Goal: Task Accomplishment & Management: Manage account settings

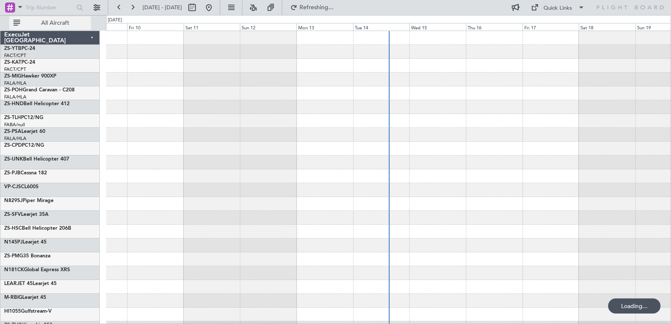
click at [72, 28] on button "All Aircraft" at bounding box center [50, 22] width 82 height 13
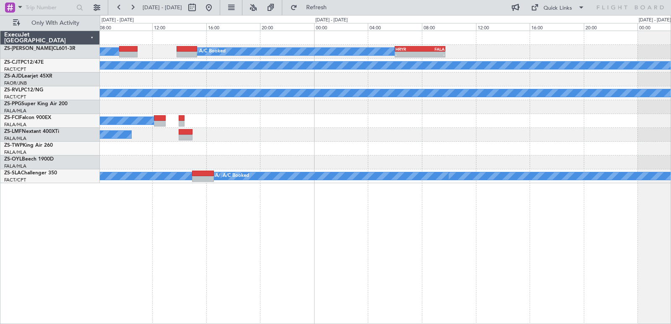
click at [23, 324] on html "[DATE] - [DATE] Refresh Quick Links Only With Activity A/C Booked A/C Booked A/…" at bounding box center [335, 162] width 671 height 324
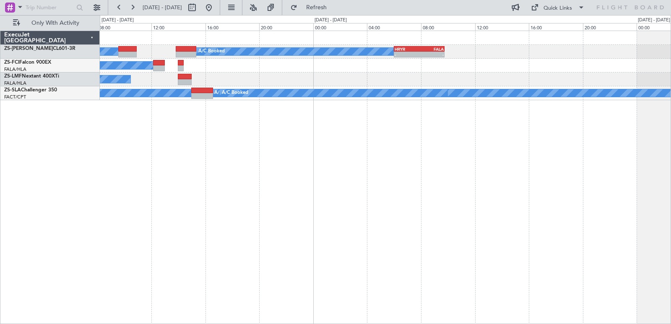
drag, startPoint x: 541, startPoint y: 227, endPoint x: 587, endPoint y: 162, distance: 78.8
click at [509, 223] on div "A/C Booked A/C Booked A/C Booked A/C Booked - - HRYR 06:00 Z FALA 09:45 Z A/C B…" at bounding box center [385, 178] width 571 height 294
click at [595, 135] on div "A/C Booked A/C Booked A/C Booked A/C Booked - - HRYR 06:00 Z FALA 09:45 Z A/C B…" at bounding box center [385, 178] width 571 height 294
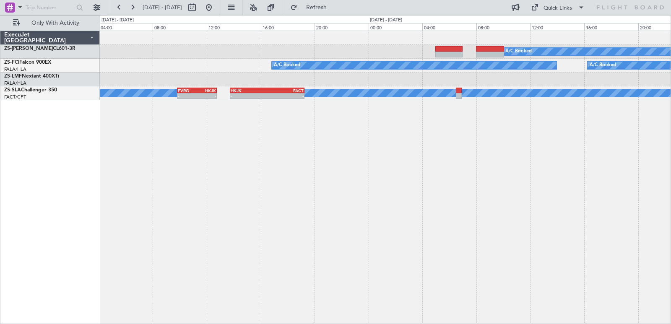
click at [3, 324] on html "[DATE] - [DATE] Refresh Quick Links Only With Activity A/C Booked A/C Booked A/…" at bounding box center [335, 162] width 671 height 324
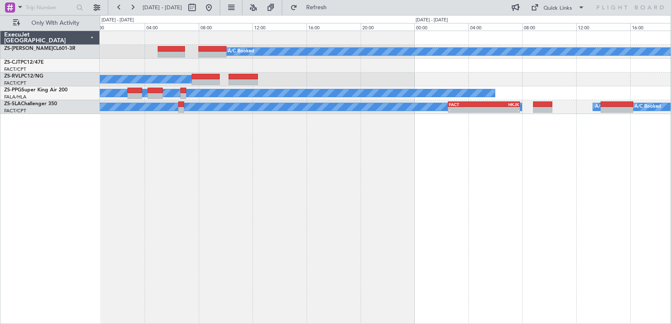
click at [21, 324] on html "[DATE] - [DATE] Refresh Quick Links Only With Activity A/C Booked - - FAOR 13:4…" at bounding box center [335, 162] width 671 height 324
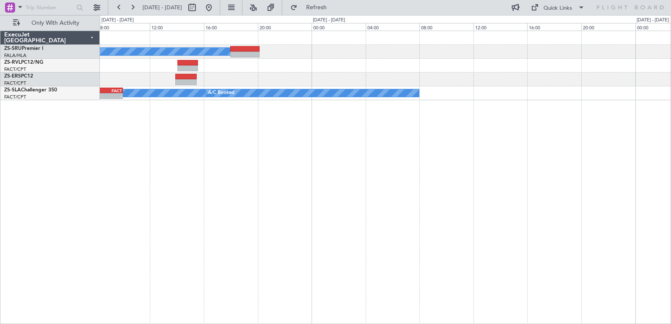
click at [71, 324] on html "[DATE] - [DATE] Refresh Quick Links Only With Activity A/C Booked A/C Booked - …" at bounding box center [335, 162] width 671 height 324
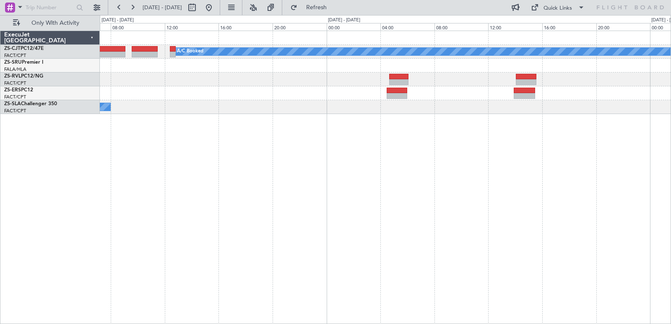
click at [127, 324] on html "[DATE] - [DATE] Refresh Quick Links Only With Activity A/C Booked - - FACT 06:3…" at bounding box center [335, 162] width 671 height 324
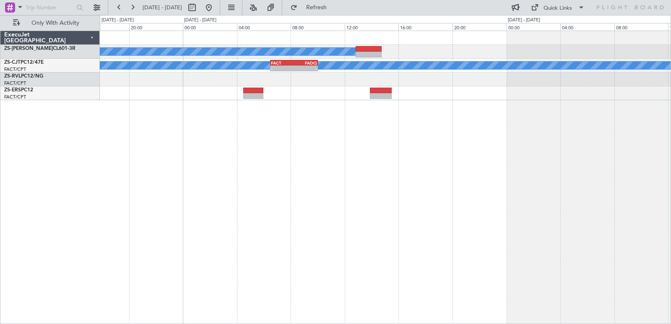
click at [169, 324] on html "[DATE] - [DATE] Refresh Quick Links Only With Activity A/C Booked A/C Booked A/…" at bounding box center [335, 162] width 671 height 324
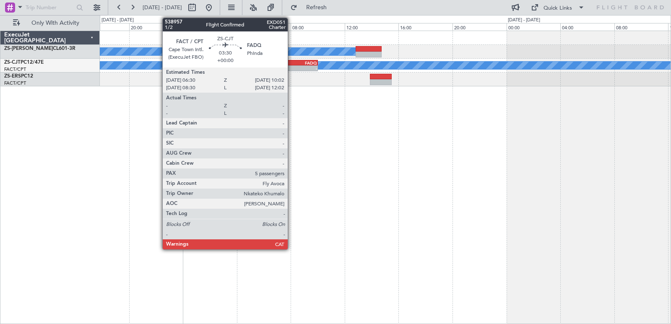
click at [292, 60] on div "FACT" at bounding box center [282, 62] width 23 height 5
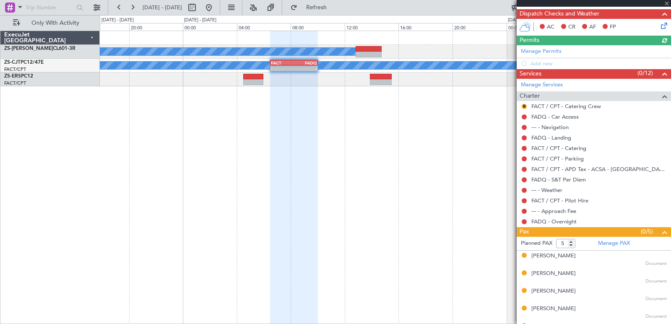
scroll to position [168, 0]
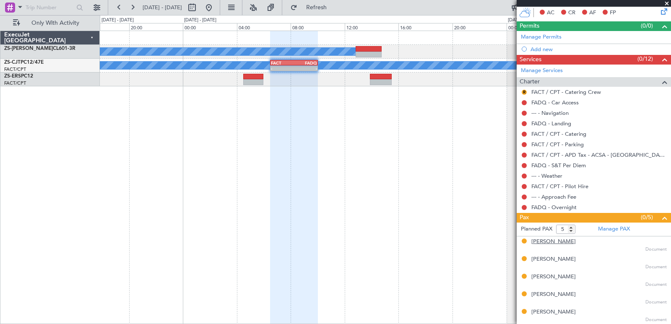
click at [550, 244] on div "[PERSON_NAME]" at bounding box center [554, 242] width 44 height 8
click at [561, 261] on div "[PERSON_NAME]" at bounding box center [554, 260] width 44 height 8
click at [561, 281] on div "[PERSON_NAME]" at bounding box center [554, 277] width 44 height 8
click at [536, 297] on div "[PERSON_NAME]" at bounding box center [554, 295] width 44 height 8
click at [551, 313] on div "[PERSON_NAME]" at bounding box center [554, 312] width 44 height 8
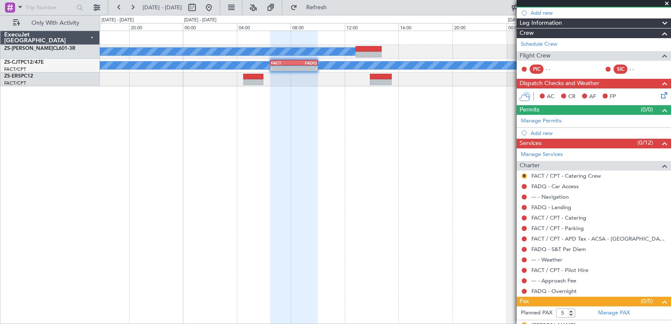
scroll to position [0, 0]
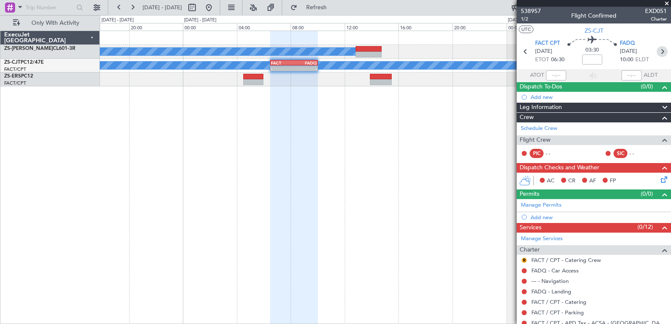
click at [660, 48] on icon at bounding box center [662, 51] width 11 height 11
type input "-00:21"
type input "0"
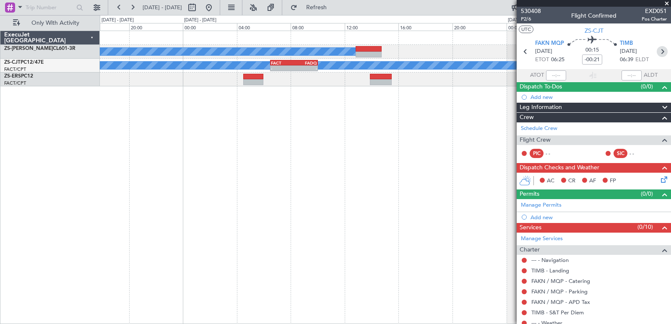
click at [658, 51] on icon at bounding box center [662, 51] width 11 height 11
type input "-00:18"
type input "8"
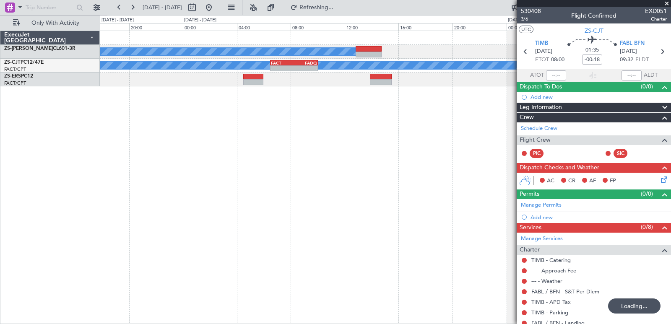
scroll to position [20, 0]
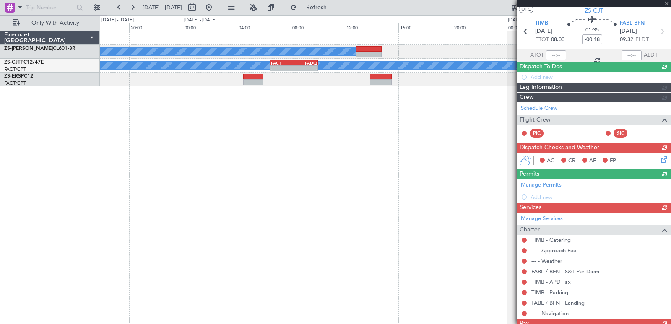
drag, startPoint x: 663, startPoint y: 96, endPoint x: 668, endPoint y: 126, distance: 30.2
click at [667, 123] on article "530408 3/6 Flight Confirmed EXD051 Charter UTC ZS-CJT TIMB [DATE] ETOT 08:00 01…" at bounding box center [594, 166] width 154 height 318
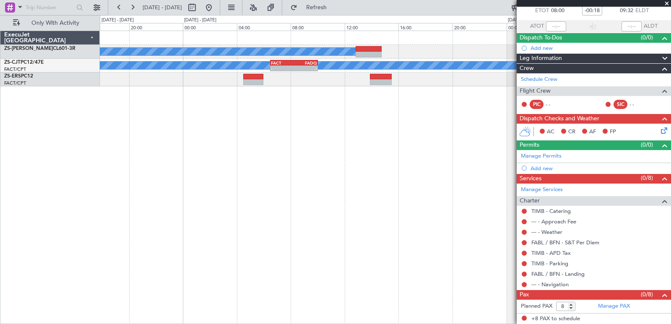
scroll to position [0, 0]
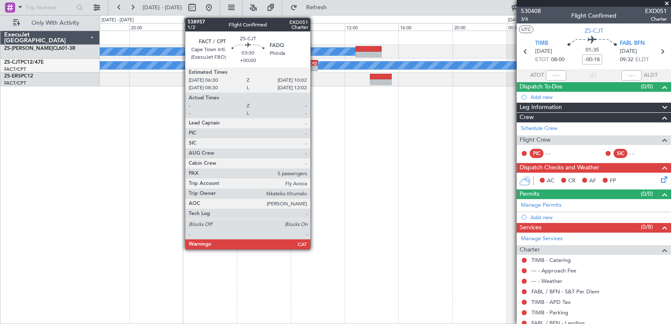
click at [314, 68] on div "-" at bounding box center [305, 68] width 23 height 5
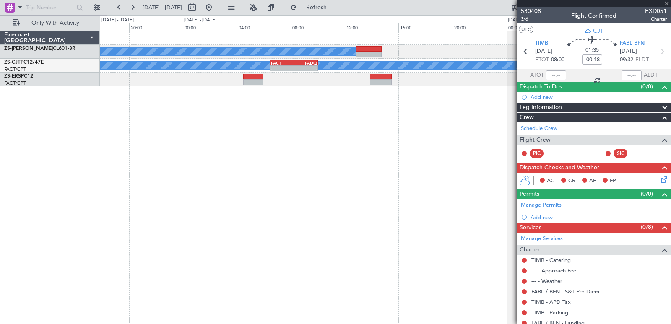
type input "5"
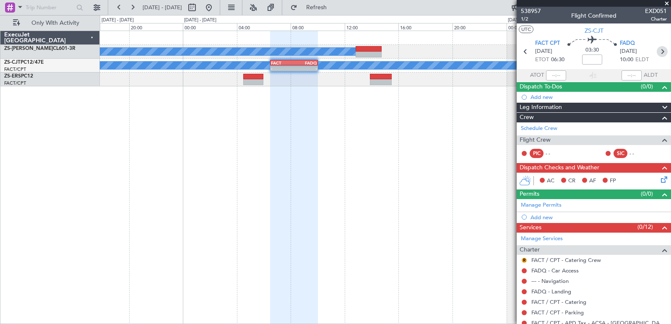
click at [657, 52] on icon at bounding box center [662, 51] width 11 height 11
type input "-00:21"
type input "0"
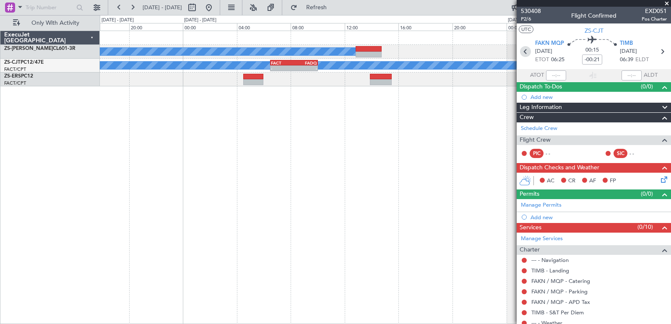
click at [525, 51] on icon at bounding box center [525, 51] width 11 height 11
type input "5"
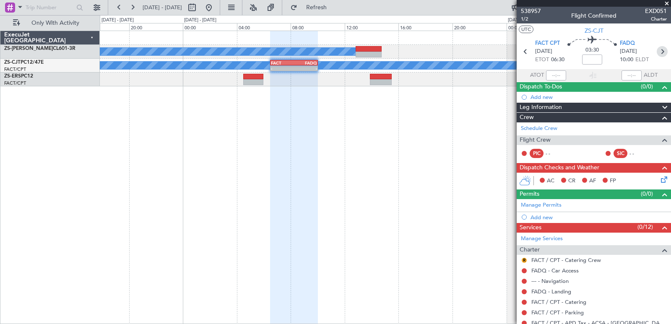
click at [660, 51] on icon at bounding box center [662, 51] width 11 height 11
type input "-00:21"
type input "0"
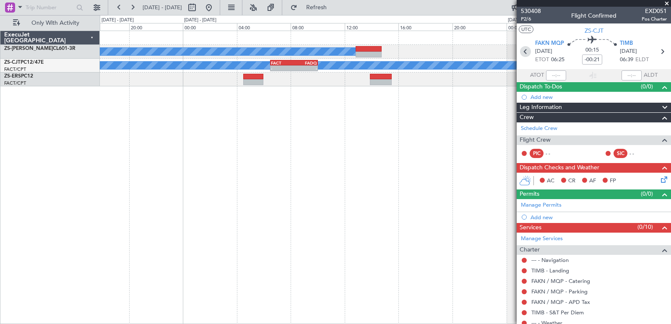
click at [524, 50] on icon at bounding box center [525, 51] width 11 height 11
type input "5"
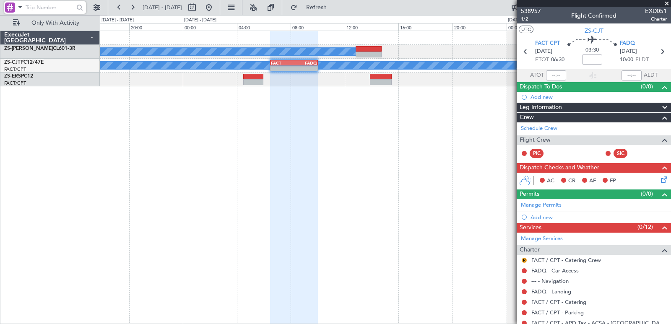
click at [70, 11] on input "text" at bounding box center [50, 7] width 48 height 13
type input "538957"
click at [79, 10] on div at bounding box center [79, 7] width 13 height 13
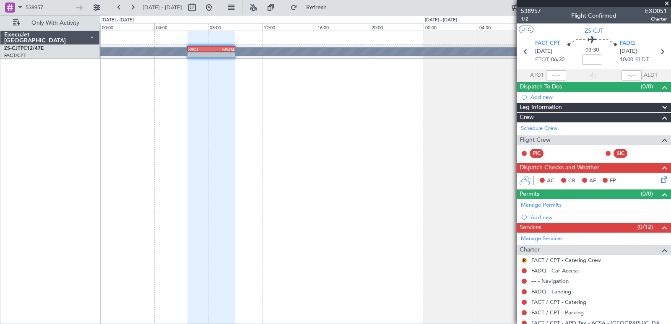
click at [668, 3] on span at bounding box center [667, 4] width 8 height 8
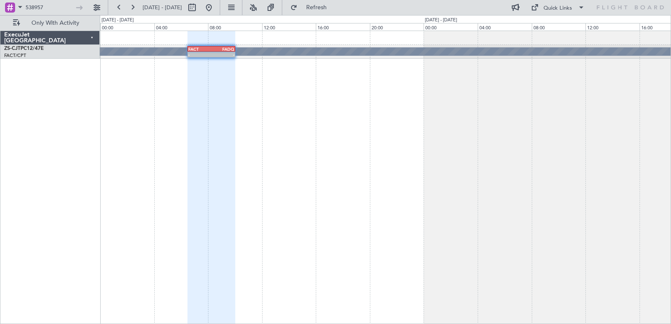
type input "0"
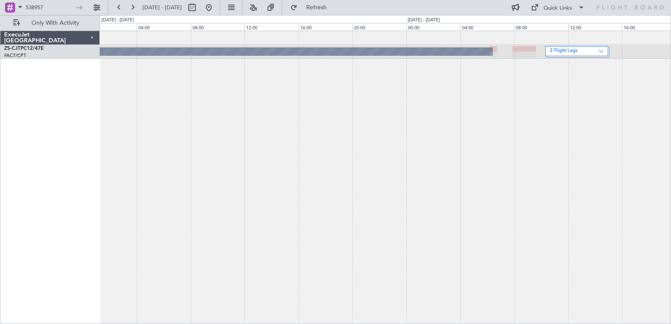
click at [202, 324] on html "538957 [DATE] - [DATE] Refresh Quick Links Only With Activity A/C Booked 2 Flig…" at bounding box center [335, 162] width 671 height 324
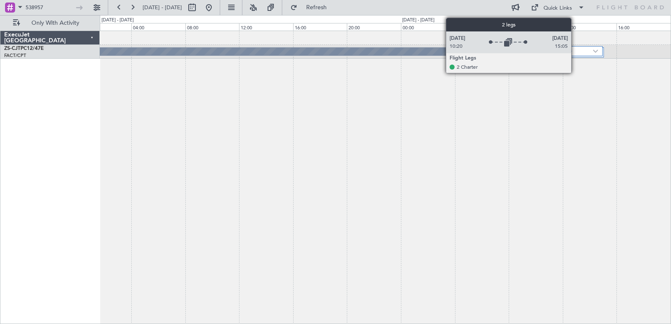
click at [575, 51] on label "2 Flight Legs" at bounding box center [569, 51] width 49 height 7
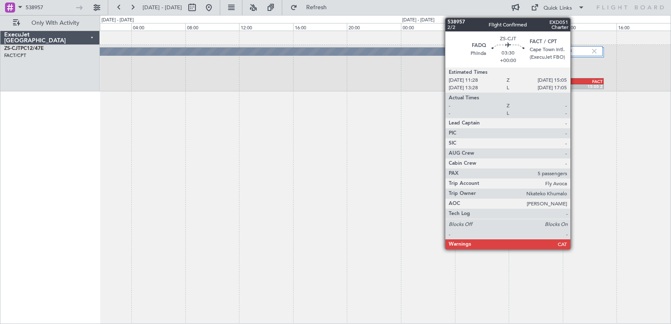
click at [574, 80] on div "FADQ" at bounding box center [568, 81] width 23 height 5
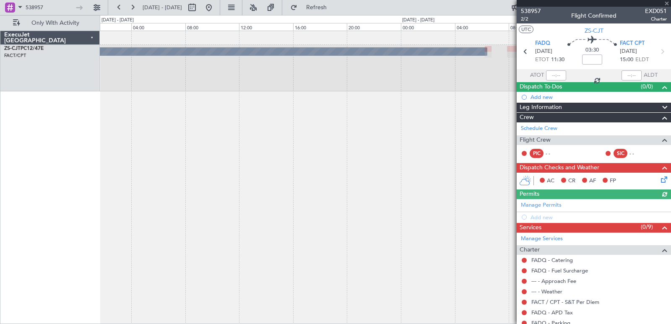
scroll to position [137, 0]
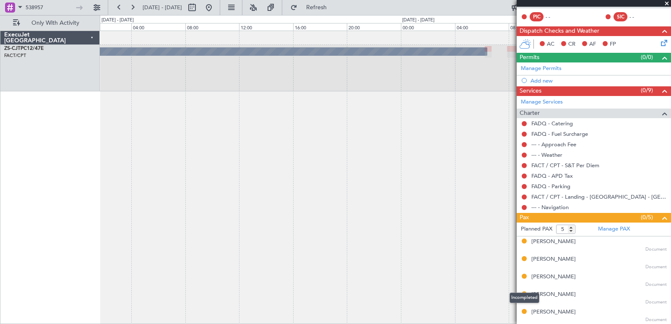
click at [541, 293] on mat-tooltip-component "Incompleted" at bounding box center [525, 298] width 42 height 22
click at [548, 293] on div "[PERSON_NAME]" at bounding box center [554, 295] width 44 height 8
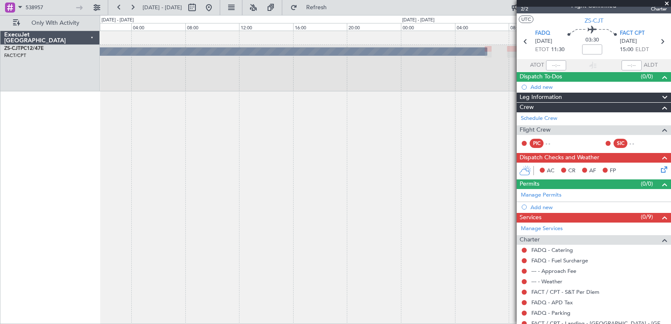
scroll to position [0, 0]
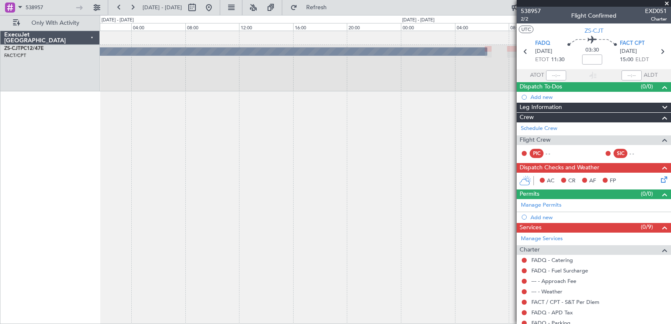
click at [669, 3] on span at bounding box center [667, 4] width 8 height 8
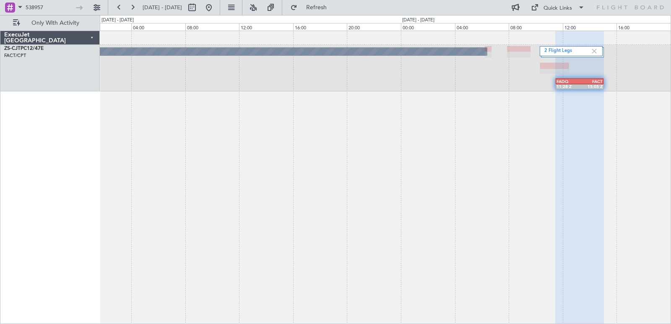
type input "0"
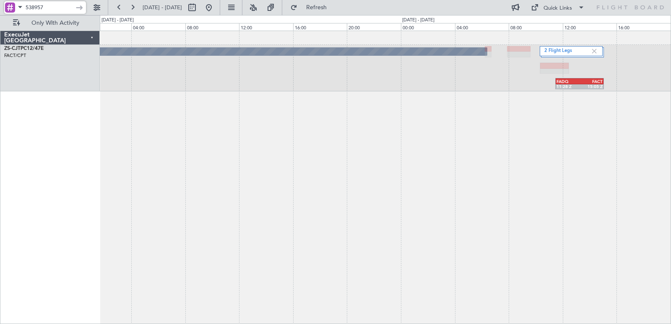
drag, startPoint x: 65, startPoint y: 5, endPoint x: 0, endPoint y: 96, distance: 111.8
click at [0, 96] on fb-flight-board "538957 [DATE] - [DATE] Refresh Quick Links Only With Activity 2 Flight Legs A/C…" at bounding box center [335, 165] width 671 height 318
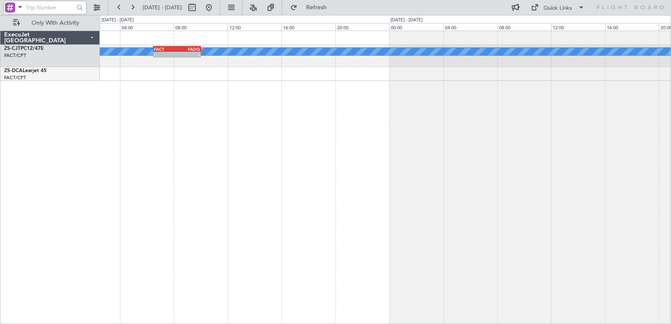
click at [516, 159] on div "A/C Booked FACT 06:30 Z FADQ 10:02 Z - -" at bounding box center [385, 178] width 571 height 294
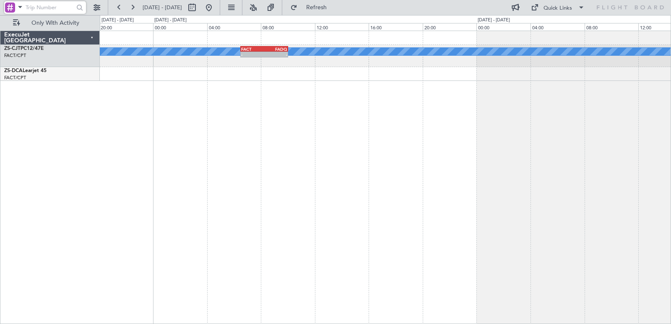
click at [603, 162] on div "A/C Booked FACT 06:30 Z FADQ 10:02 Z - -" at bounding box center [385, 178] width 571 height 294
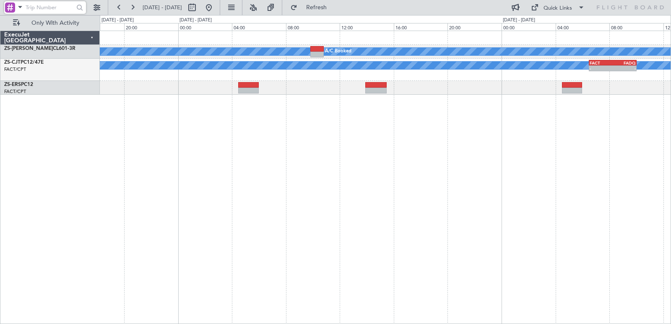
click at [580, 171] on div "A/C Booked A/C Booked A/C Booked FACT 06:30 Z FADQ 10:02 Z - -" at bounding box center [385, 178] width 571 height 294
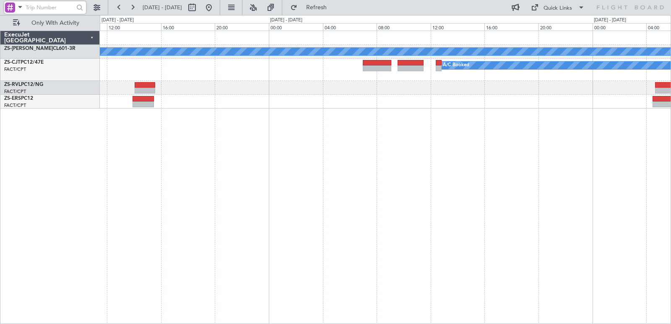
click at [475, 220] on div "A/C Booked A/C Booked A/C Booked" at bounding box center [385, 178] width 571 height 294
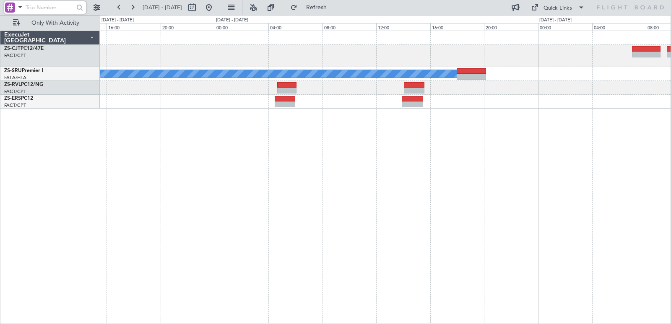
click at [671, 176] on div "A/C Booked A/C Booked ExecuJet [GEOGRAPHIC_DATA] ZS-CJT PC12/47E FACT/CPT [GEOG…" at bounding box center [335, 169] width 671 height 309
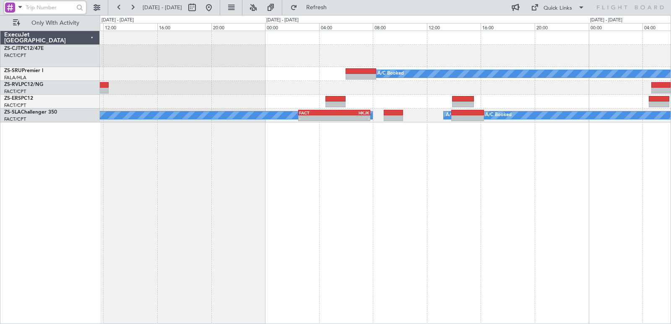
click at [626, 130] on div "A/C Booked A/C Booked A/C Booked A/C Booked A/C Booked A/C Booked A/C Booked A/…" at bounding box center [385, 178] width 571 height 294
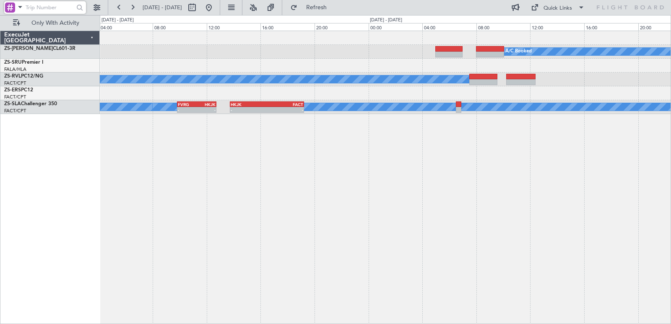
click at [605, 154] on div "A/C Booked A/C Booked A/C Booked A/C Booked - - HKJK 13:45 Z FACT 19:15 Z FVRG …" at bounding box center [385, 178] width 571 height 294
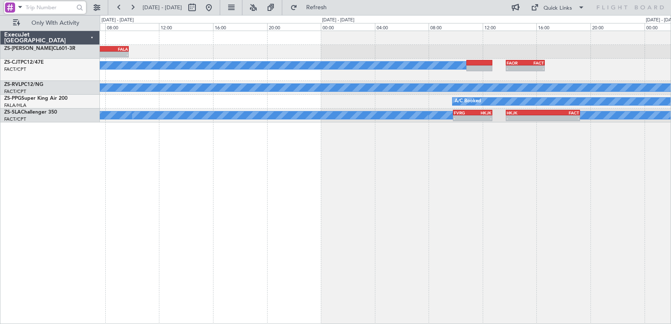
click at [441, 154] on div "HRYR 06:00 Z FALA 09:45 Z - - A/C Booked A/C Booked A/C Booked A/C Booked A/C B…" at bounding box center [385, 178] width 571 height 294
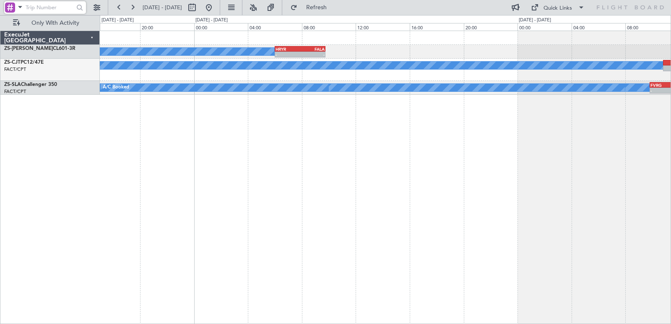
click at [413, 170] on div "HRYR 06:00 Z FALA 09:45 Z - - A/C Booked A/C Booked A/C Booked A/C Booked A/C B…" at bounding box center [385, 178] width 571 height 294
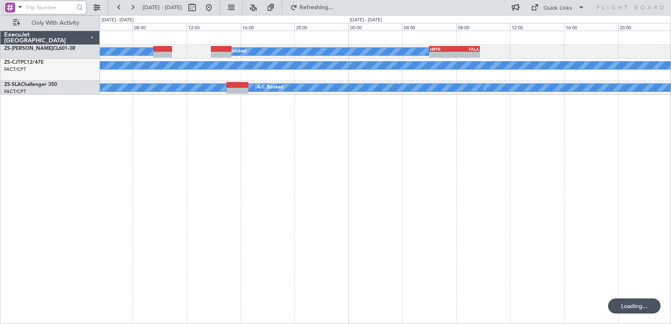
click at [369, 116] on div "HRYR 06:00 Z FALA 09:45 Z - - A/C Booked A/C Booked A/C Booked A/C Booked A/C B…" at bounding box center [385, 178] width 571 height 294
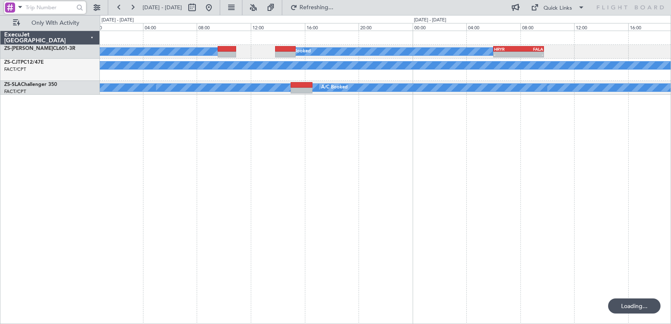
click at [433, 117] on div "HRYR 06:00 Z FALA 09:45 Z - - A/C Booked A/C Booked A/C Booked A/C Booked A/C B…" at bounding box center [385, 178] width 571 height 294
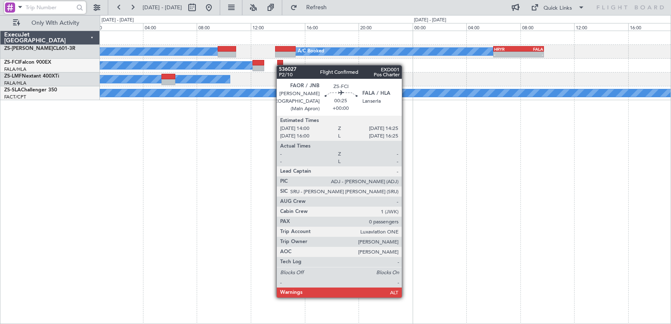
click at [281, 65] on div at bounding box center [280, 63] width 6 height 6
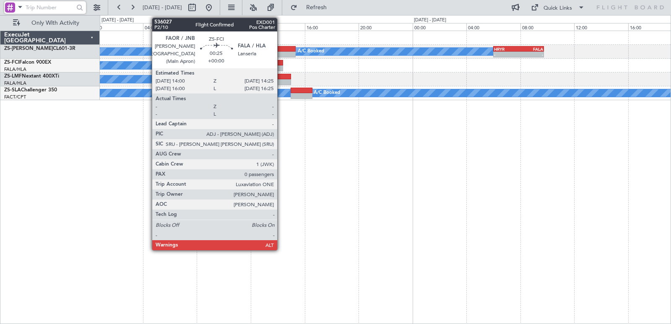
click at [146, 98] on div "A/C Booked A/C Booked A/C Booked A/C Booked - - HRYR 06:00 Z FALA 09:45 Z A/C B…" at bounding box center [385, 65] width 571 height 69
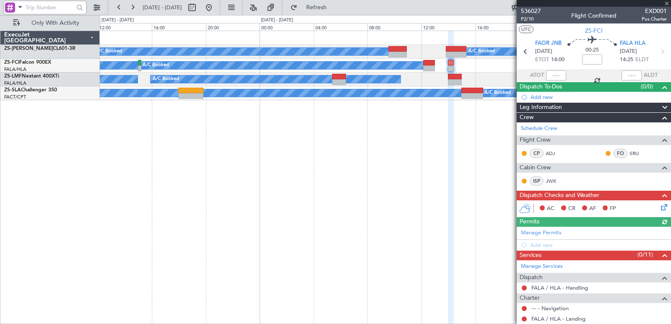
click at [559, 153] on fb-app "[DATE] - [DATE] Refresh Quick Links Only With Activity A/C Booked A/C Booked - …" at bounding box center [335, 165] width 671 height 318
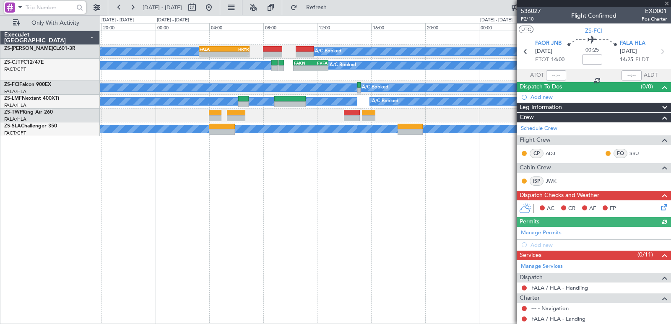
click at [376, 113] on div "A/C Booked A/C Booked FALA 03:15 Z HRYR 07:00 Z - - A/C Booked A/C Booked A/C B…" at bounding box center [385, 83] width 571 height 105
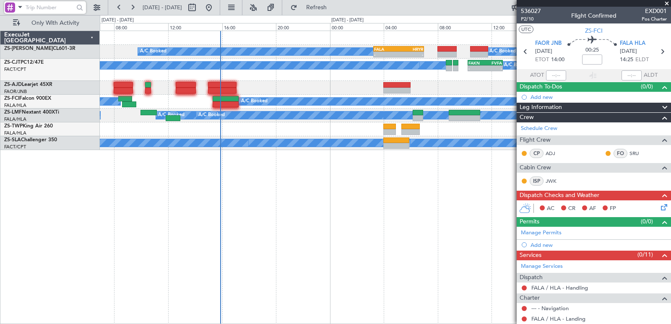
click at [350, 171] on div "A/C Booked A/C Booked FALA 03:15 Z HRYR 07:00 Z - - A/C Booked A/C Booked A/C B…" at bounding box center [385, 178] width 571 height 294
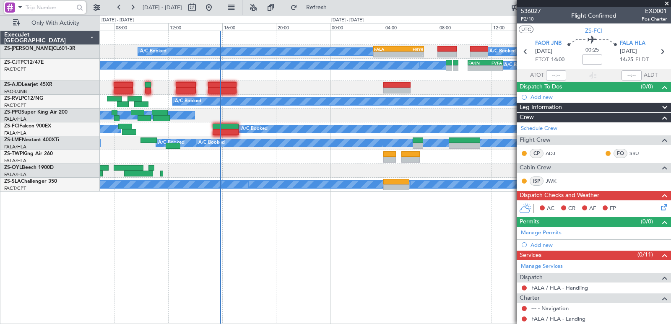
click at [350, 172] on div at bounding box center [385, 171] width 571 height 14
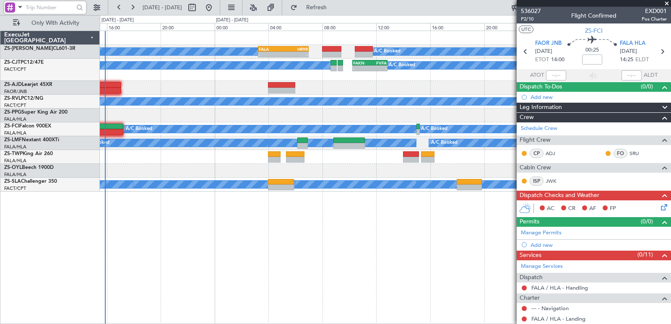
click at [235, 151] on div "A/C Booked A/C Booked FALA 03:15 Z HRYR 07:00 Z - - A/C Booked A/C Booked A/C B…" at bounding box center [385, 111] width 571 height 161
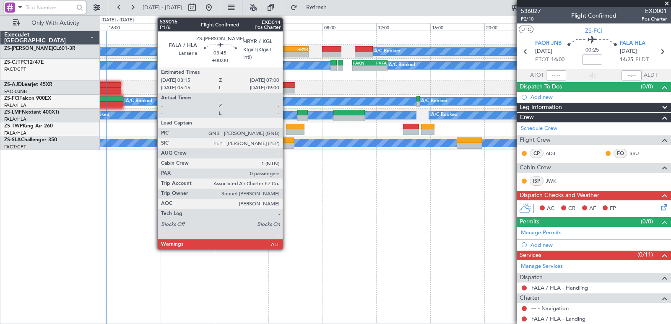
click at [287, 49] on div "HRYR" at bounding box center [296, 49] width 25 height 5
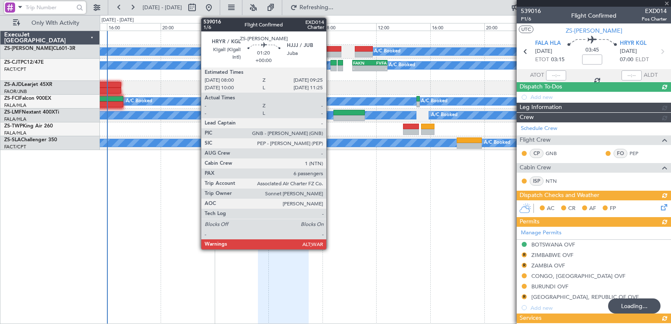
click at [330, 56] on div at bounding box center [331, 55] width 19 height 6
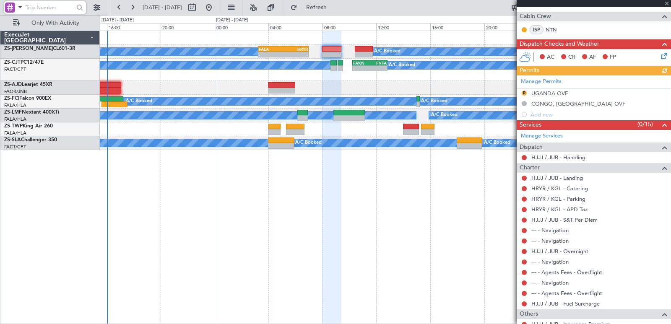
scroll to position [287, 0]
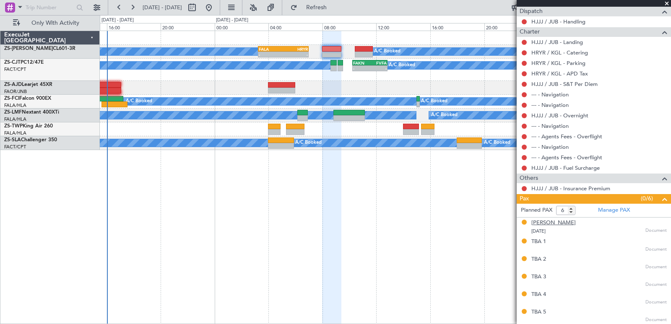
click at [542, 224] on div "[PERSON_NAME]" at bounding box center [554, 223] width 44 height 8
click at [535, 242] on div "TBA 1" at bounding box center [539, 242] width 15 height 8
click at [537, 242] on div "TBA 1" at bounding box center [539, 242] width 15 height 8
click at [539, 242] on div "TBA 1" at bounding box center [539, 242] width 15 height 8
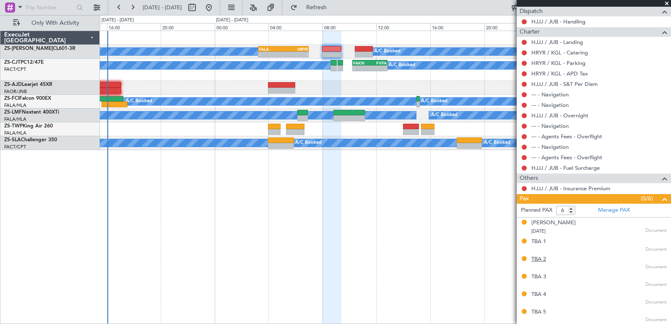
click at [535, 257] on div "TBA 2" at bounding box center [539, 260] width 15 height 8
click at [540, 312] on div "TBA 5" at bounding box center [539, 312] width 15 height 8
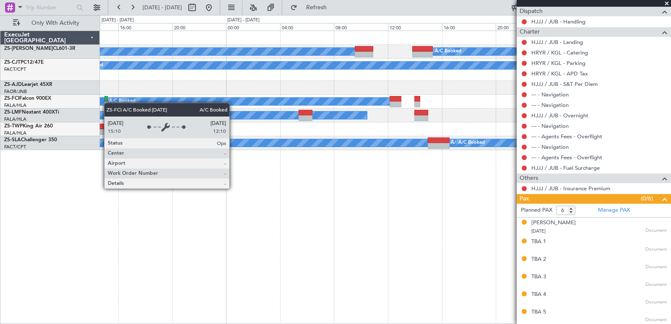
click at [108, 103] on div "A/C Booked A/C Booked A/C Booked A/C Booked - - HRYR 06:00 Z FALA 09:45 Z FALA …" at bounding box center [385, 90] width 571 height 119
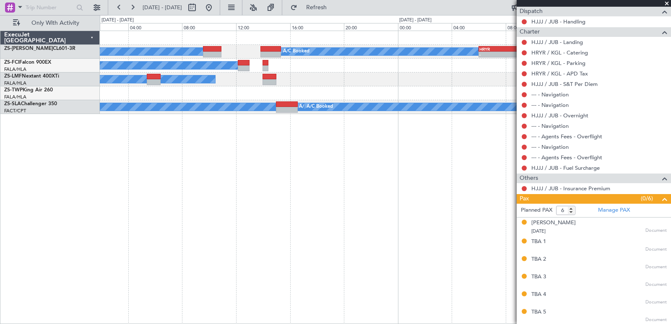
click at [229, 119] on div "A/C Booked A/C Booked A/C Booked A/C Booked - - HRYR 06:00 Z FALA 09:45 Z A/C B…" at bounding box center [385, 178] width 571 height 294
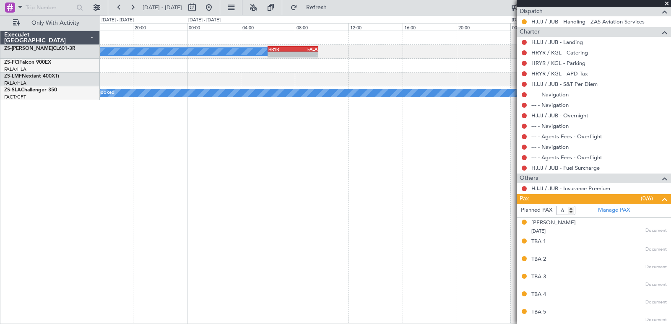
click at [252, 103] on div "A/C Booked A/C Booked - - HRYR 06:00 Z FALA 09:45 Z A/C Booked A/C Booked A/C B…" at bounding box center [385, 178] width 571 height 294
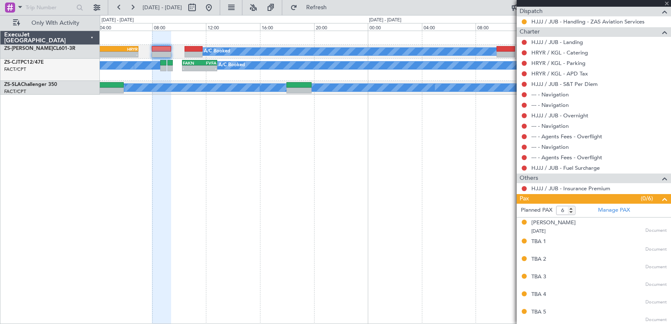
click at [671, 164] on fb-app "[DATE] - [DATE] Refresh Quick Links Only With Activity A/C Booked A/C Booked A/…" at bounding box center [335, 165] width 671 height 318
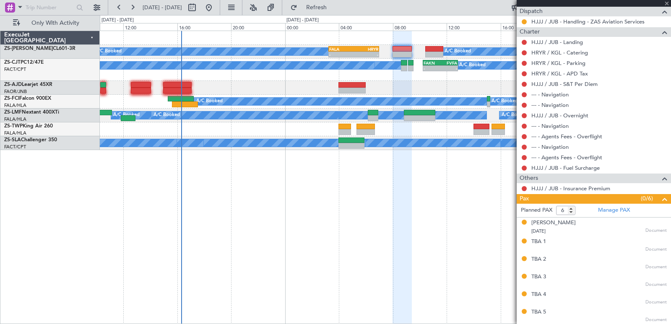
click at [604, 123] on fb-app "[DATE] - [DATE] Refresh Quick Links Only With Activity A/C Booked A/C Booked FA…" at bounding box center [335, 165] width 671 height 318
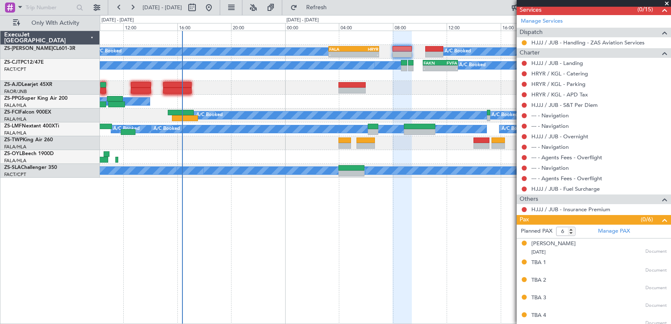
scroll to position [261, 0]
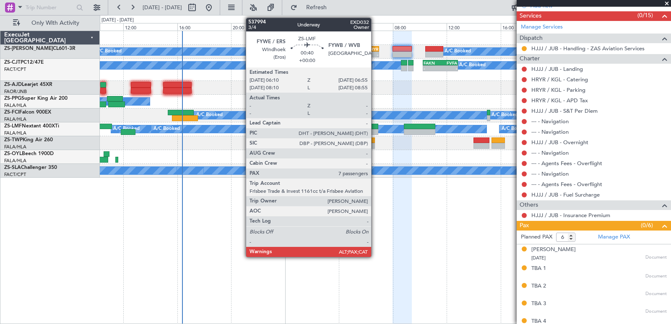
click at [375, 128] on div at bounding box center [373, 127] width 10 height 6
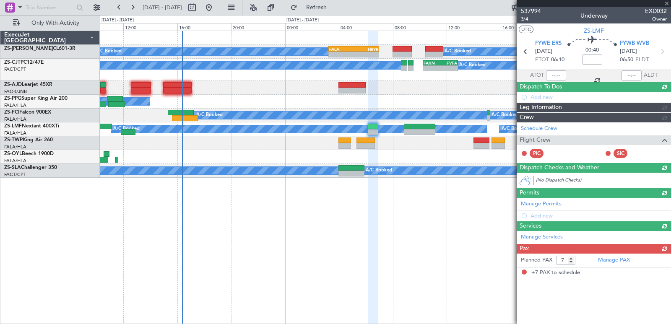
scroll to position [0, 0]
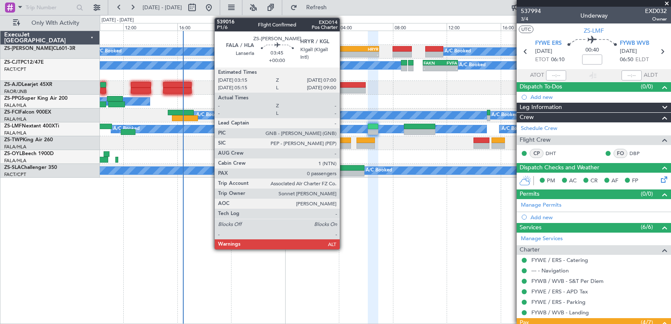
click at [344, 52] on div "-" at bounding box center [341, 54] width 25 height 5
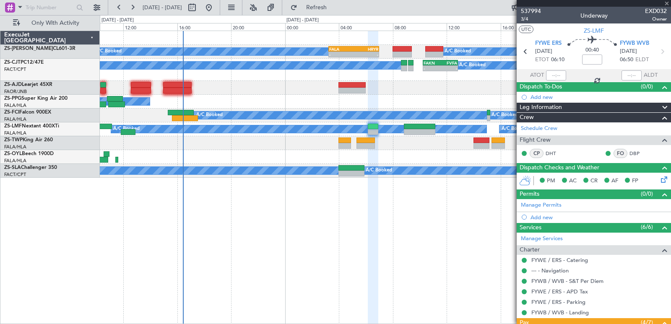
type input "0"
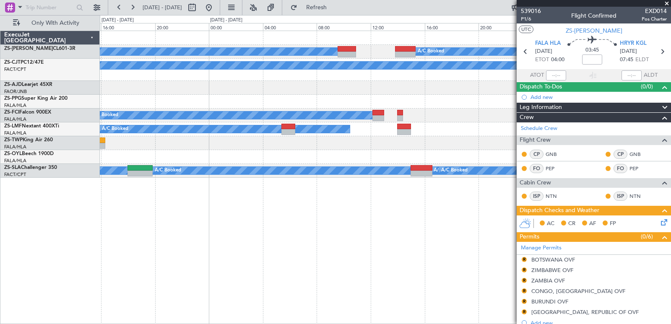
click at [76, 120] on div "A/C Booked A/C Booked A/C Booked A/C Booked A/C Booked A/C Booked A/C Booked A/…" at bounding box center [335, 169] width 671 height 309
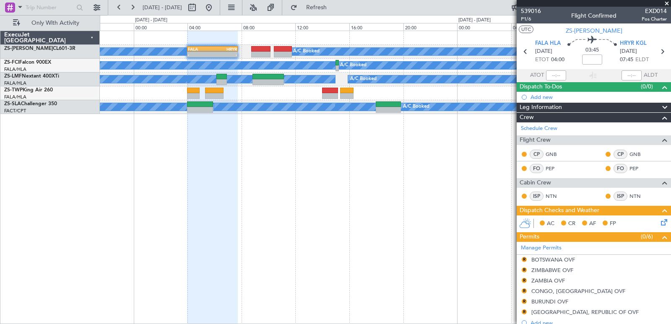
click at [439, 75] on div "A/C Booked A/C Booked A/C Booked A/C Booked A/C Booked A/C Booked A/C Booked A/…" at bounding box center [385, 178] width 571 height 294
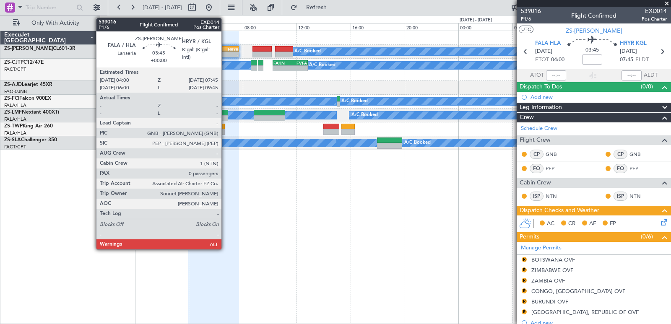
click at [225, 54] on div "-" at bounding box center [226, 54] width 25 height 5
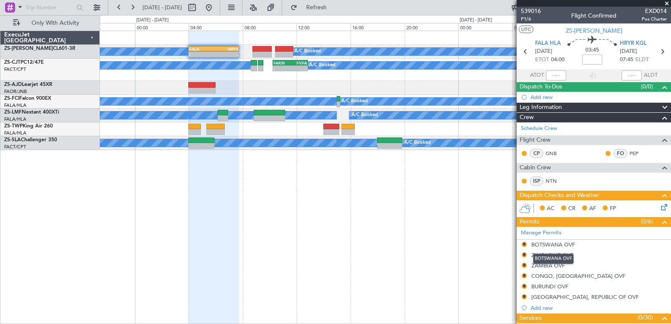
click at [548, 247] on div "BOTSWANA OVF" at bounding box center [554, 244] width 44 height 7
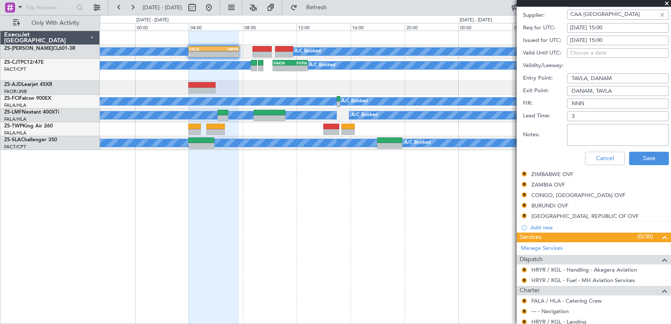
scroll to position [335, 0]
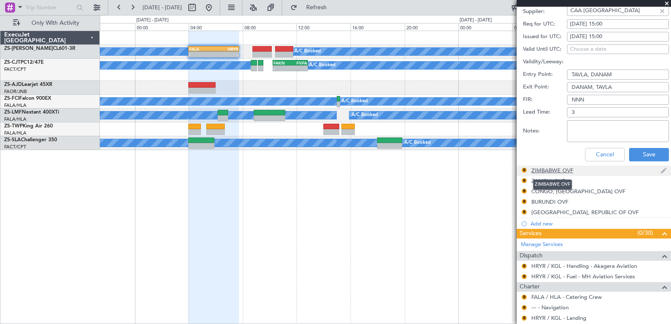
click at [541, 173] on div "ZIMBABWE OVF" at bounding box center [553, 170] width 42 height 7
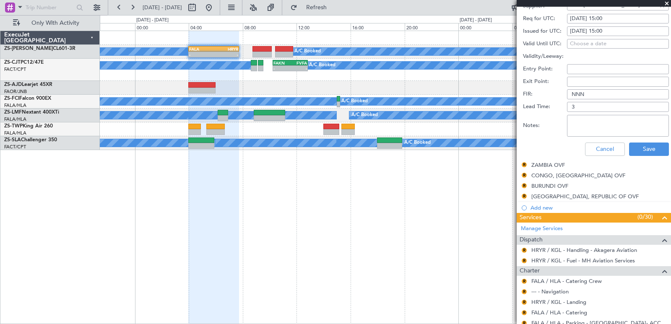
scroll to position [350, 0]
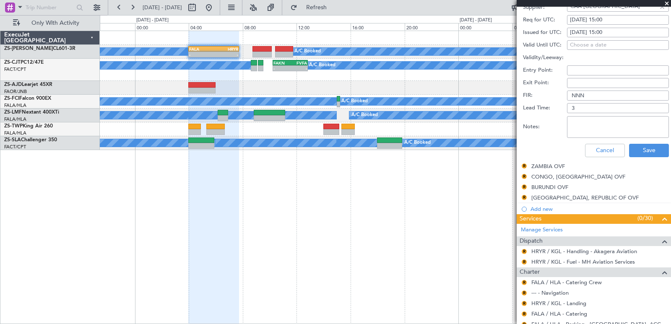
click at [621, 147] on div "Cancel Save" at bounding box center [596, 151] width 146 height 22
drag, startPoint x: 621, startPoint y: 142, endPoint x: 649, endPoint y: 73, distance: 74.5
click at [649, 73] on form "Name: ZIMBABWE OVF Type: Overflight Stage: Review Number: NMO1497/25 Location: …" at bounding box center [594, 36] width 154 height 250
click at [462, 203] on div "A/C Booked A/C Booked A/C Booked A/C Booked A/C Booked A/C Booked A/C Booked A/…" at bounding box center [385, 178] width 571 height 294
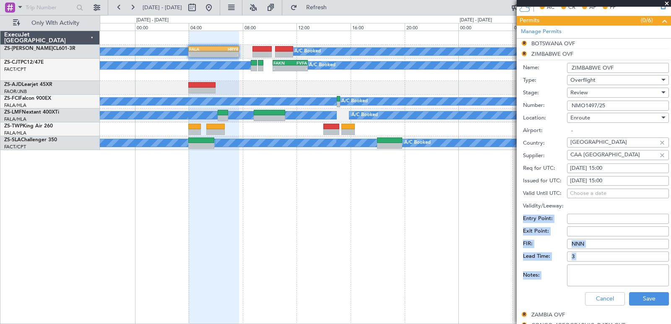
scroll to position [199, 0]
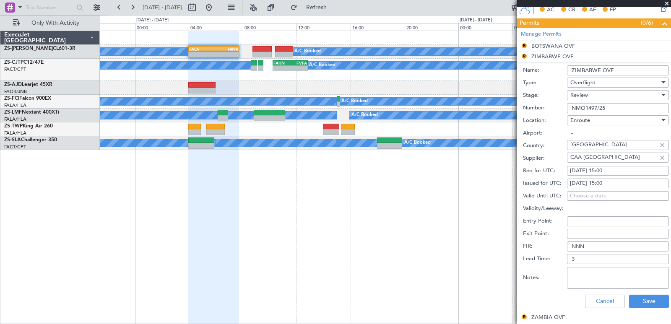
drag, startPoint x: 570, startPoint y: 106, endPoint x: 611, endPoint y: 107, distance: 41.1
click at [611, 107] on input "NMO1497/25" at bounding box center [618, 108] width 102 height 10
click at [462, 199] on div "A/C Booked A/C Booked A/C Booked A/C Booked A/C Booked A/C Booked A/C Booked A/…" at bounding box center [385, 178] width 571 height 294
click at [289, 246] on div "A/C Booked A/C Booked A/C Booked A/C Booked A/C Booked A/C Booked A/C Booked A/…" at bounding box center [385, 178] width 571 height 294
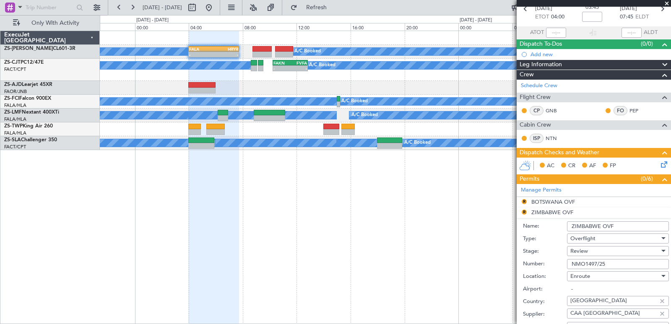
scroll to position [0, 0]
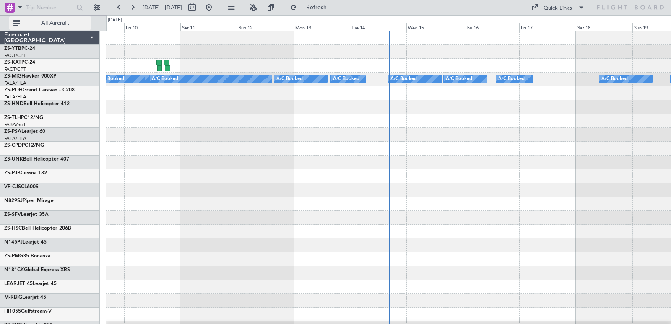
click at [56, 20] on span "All Aircraft" at bounding box center [55, 23] width 67 height 6
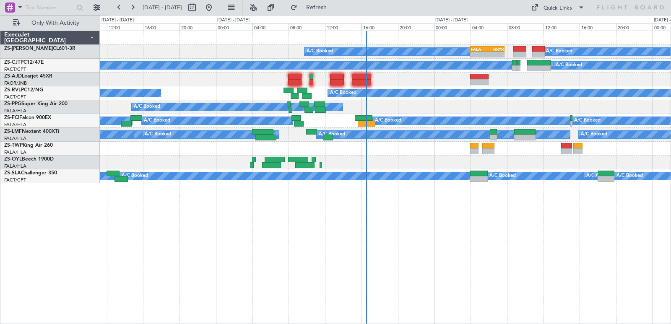
click at [427, 228] on div "A/C Booked - - FALA 04:00 Z HRYR 07:45 Z A/C Booked A/C Booked A/C Booked A/C B…" at bounding box center [385, 178] width 571 height 294
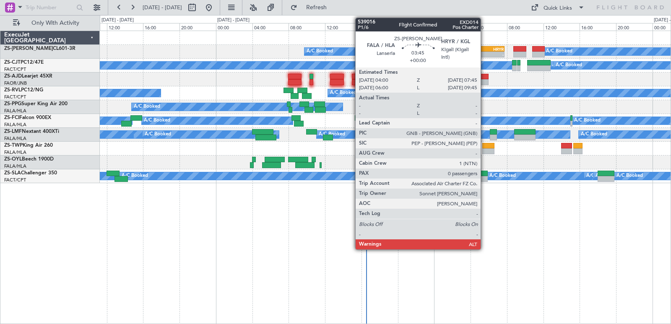
click at [485, 49] on div "FALA" at bounding box center [479, 49] width 16 height 5
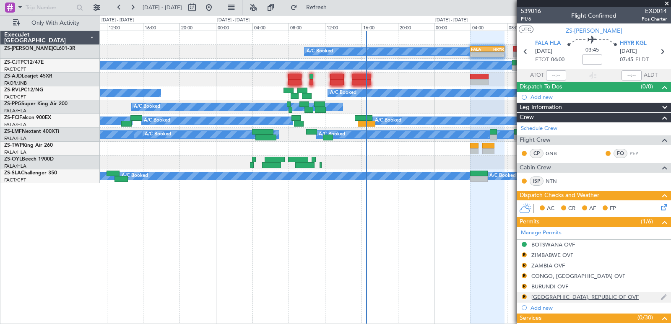
click at [546, 302] on div "R TANZANIA, REPUBLIC OF OVF" at bounding box center [594, 297] width 154 height 10
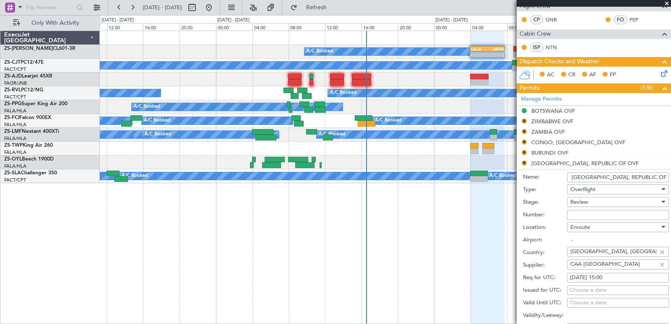
scroll to position [126, 0]
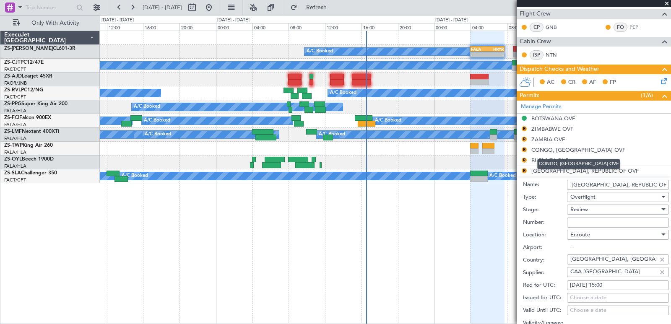
click at [557, 157] on mat-tooltip-component "CONGO, [GEOGRAPHIC_DATA] OVF" at bounding box center [579, 164] width 95 height 22
click at [536, 160] on mat-tooltip-component "CONGO, [GEOGRAPHIC_DATA] OVF" at bounding box center [579, 164] width 95 height 22
click at [526, 160] on button "R" at bounding box center [524, 160] width 5 height 5
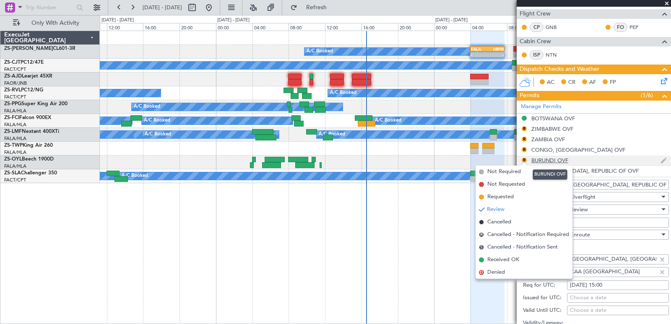
click at [545, 160] on div "BURUNDI OVF" at bounding box center [550, 160] width 37 height 7
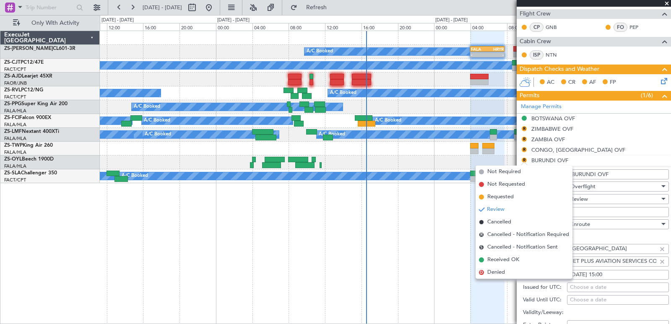
click at [455, 196] on div "A/C Booked A/C Booked A/C Booked A/C Booked A/C Booked A/C Booked - - FALA 04:0…" at bounding box center [385, 178] width 571 height 294
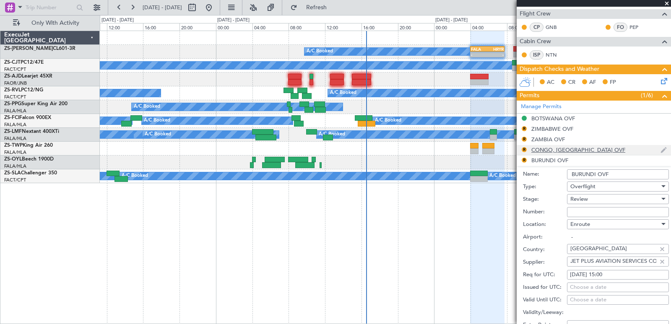
click at [561, 153] on div "R CONGO, DEMOCRATIC REPUBLIC OVF" at bounding box center [594, 150] width 154 height 10
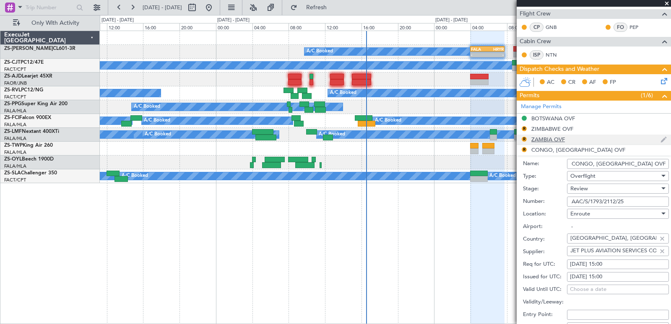
click at [556, 141] on div "ZAMBIA OVF" at bounding box center [549, 139] width 34 height 7
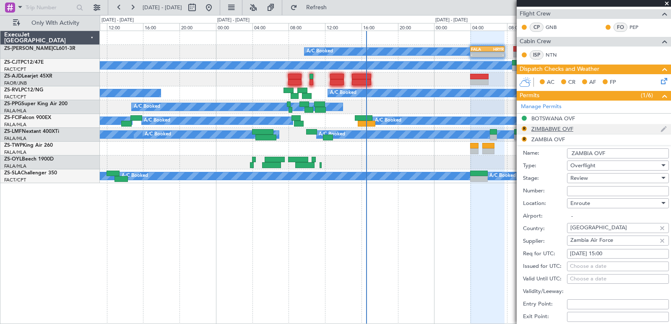
click at [548, 132] on mat-tooltip-component "ZIMBABWE OVF" at bounding box center [552, 143] width 51 height 22
click at [548, 130] on div "ZIMBABWE OVF" at bounding box center [553, 128] width 42 height 7
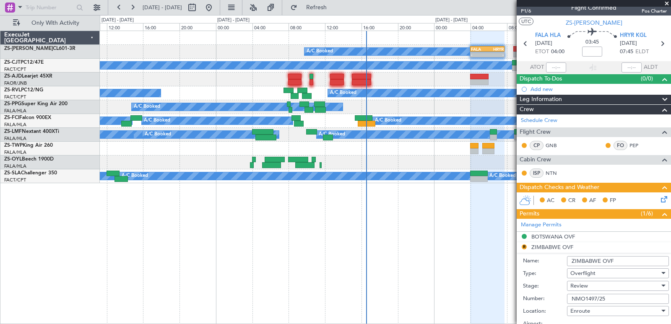
scroll to position [0, 0]
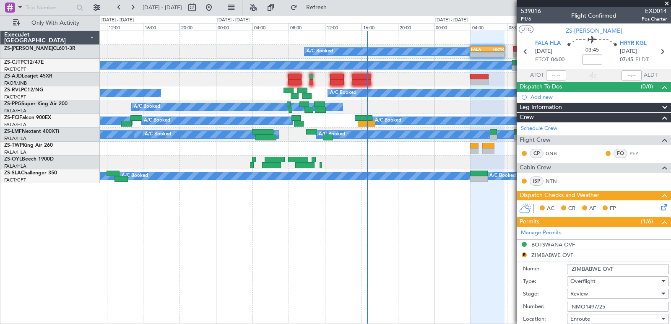
drag, startPoint x: 571, startPoint y: 306, endPoint x: 614, endPoint y: 304, distance: 43.3
click at [614, 304] on input "NMO1497/25" at bounding box center [618, 307] width 102 height 10
click at [666, 5] on span at bounding box center [667, 4] width 8 height 8
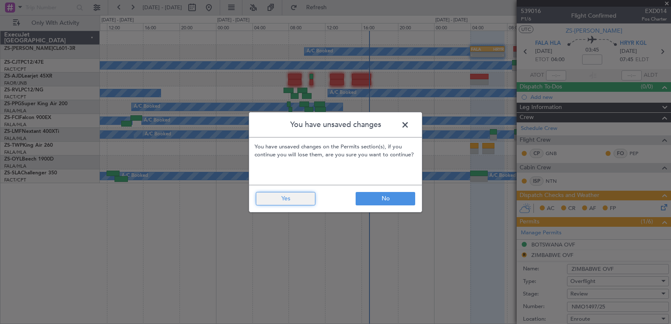
click at [297, 203] on button "Yes" at bounding box center [286, 198] width 60 height 13
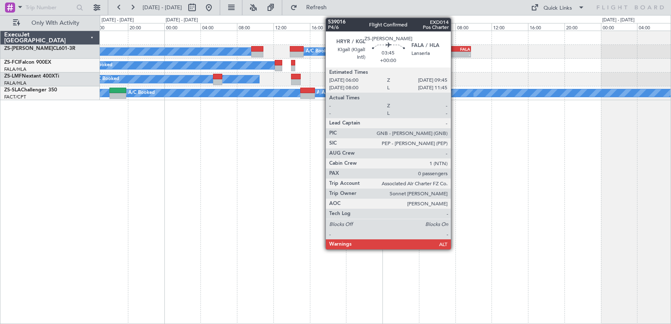
click at [455, 49] on div "FALA" at bounding box center [462, 49] width 16 height 5
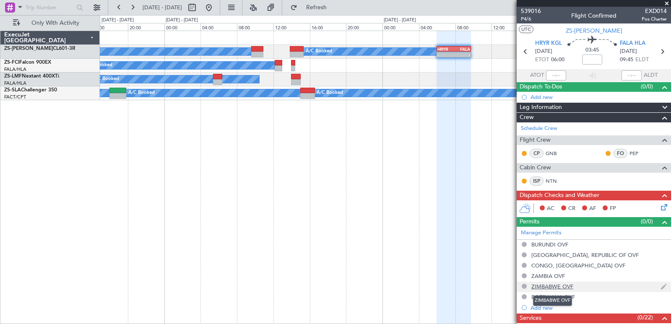
click at [550, 288] on div "ZIMBABWE OVF" at bounding box center [553, 286] width 42 height 7
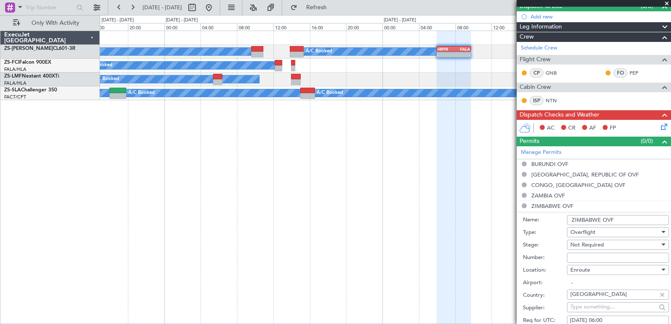
scroll to position [83, 0]
